Goal: Transaction & Acquisition: Book appointment/travel/reservation

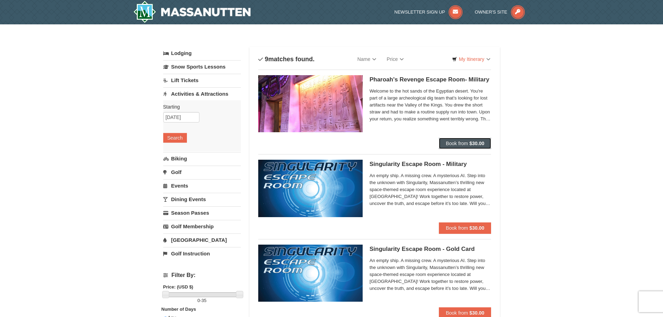
click at [468, 143] on button "Book from $30.00" at bounding box center [465, 143] width 53 height 11
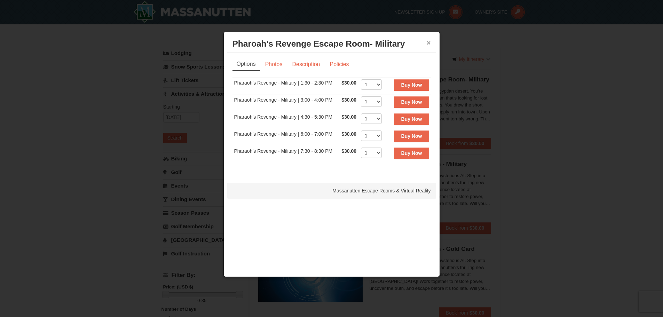
click at [430, 43] on button "×" at bounding box center [428, 42] width 4 height 7
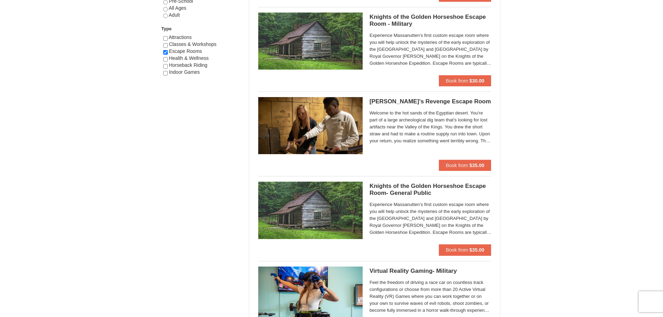
scroll to position [417, 0]
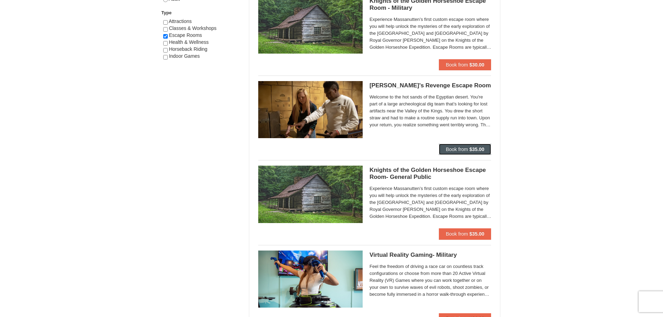
click at [455, 147] on span "Book from" at bounding box center [457, 149] width 22 height 6
